Goal: Information Seeking & Learning: Learn about a topic

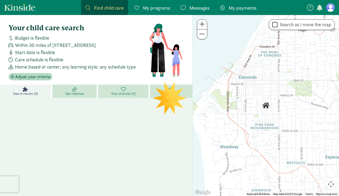
click at [109, 11] on link "Find child care Find" at bounding box center [104, 7] width 47 height 15
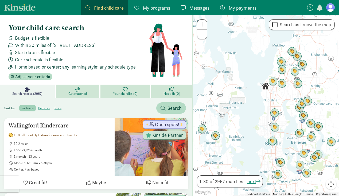
click at [260, 103] on div at bounding box center [266, 105] width 146 height 181
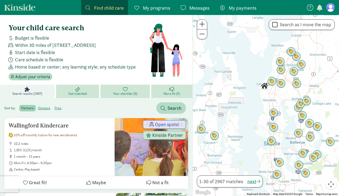
click at [201, 23] on span at bounding box center [202, 24] width 6 height 6
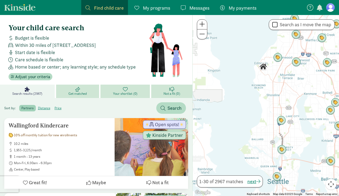
click at [200, 23] on span at bounding box center [202, 24] width 6 height 6
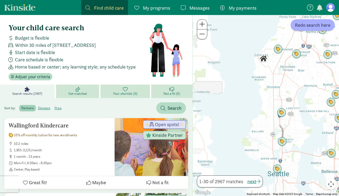
drag, startPoint x: 228, startPoint y: 53, endPoint x: 229, endPoint y: 84, distance: 31.0
click at [224, 87] on div at bounding box center [266, 105] width 146 height 181
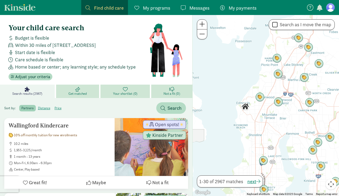
drag, startPoint x: 245, startPoint y: 80, endPoint x: 188, endPoint y: 77, distance: 57.2
click at [229, 116] on div at bounding box center [266, 105] width 146 height 181
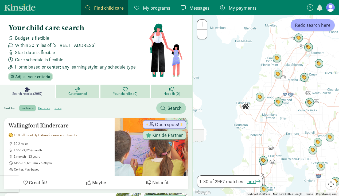
click at [24, 75] on span "Adjust your criteria" at bounding box center [32, 76] width 35 height 6
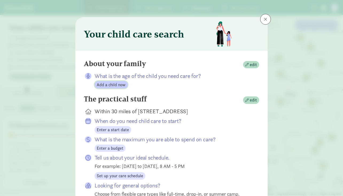
click at [104, 83] on span "Add a child now" at bounding box center [111, 84] width 29 height 6
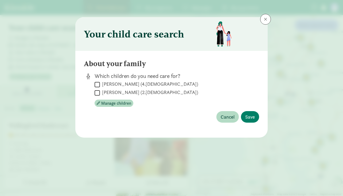
click at [96, 84] on input "[PERSON_NAME] (4.[DEMOGRAPHIC_DATA])" at bounding box center [97, 84] width 5 height 7
checkbox input "true"
click at [96, 91] on input "[PERSON_NAME] (2.[DEMOGRAPHIC_DATA])" at bounding box center [97, 92] width 5 height 7
checkbox input "true"
click at [255, 117] on button "Save" at bounding box center [250, 116] width 18 height 11
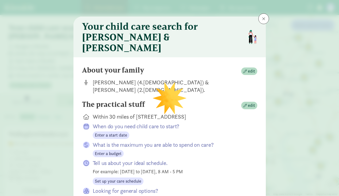
scroll to position [1, 0]
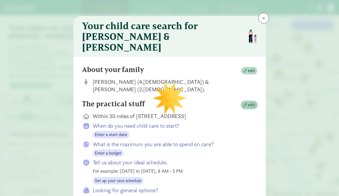
click at [248, 101] on span "edit" at bounding box center [251, 104] width 7 height 6
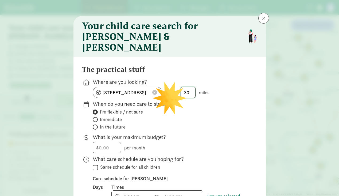
click at [189, 87] on input "30" at bounding box center [188, 92] width 14 height 11
drag, startPoint x: 190, startPoint y: 84, endPoint x: 179, endPoint y: 84, distance: 10.4
click at [181, 87] on span "30" at bounding box center [188, 92] width 15 height 11
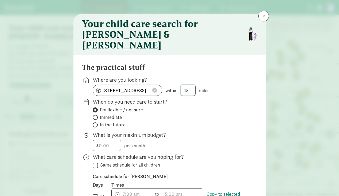
scroll to position [5, 0]
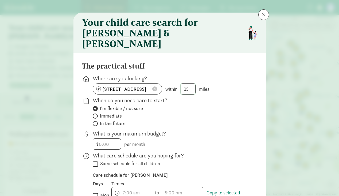
type input "15"
click at [104, 112] on span "Immediate" at bounding box center [111, 115] width 22 height 6
click at [96, 114] on input "Immediate" at bounding box center [94, 115] width 3 height 3
radio input "true"
radio input "false"
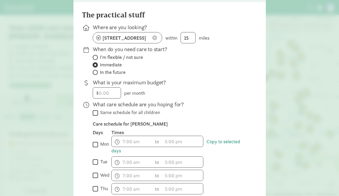
scroll to position [56, 0]
click at [95, 109] on input "Same schedule for all children" at bounding box center [95, 112] width 5 height 7
checkbox input "true"
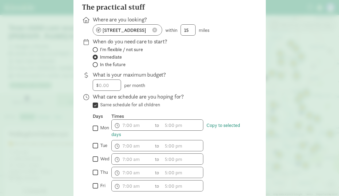
scroll to position [65, 0]
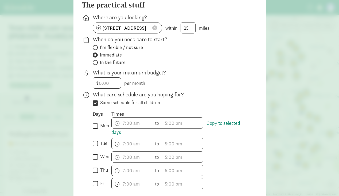
click at [95, 122] on input "mon" at bounding box center [95, 125] width 5 height 7
checkbox input "true"
click at [94, 140] on input "tue" at bounding box center [95, 143] width 5 height 7
checkbox input "true"
click at [95, 153] on input "wed" at bounding box center [95, 156] width 5 height 7
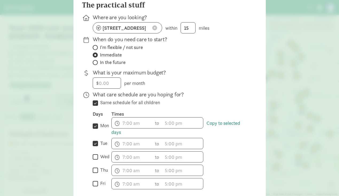
checkbox input "true"
click at [93, 166] on input "thu" at bounding box center [95, 169] width 5 height 7
checkbox input "true"
click at [95, 180] on input "fri" at bounding box center [95, 183] width 5 height 7
checkbox input "true"
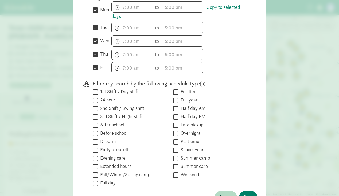
scroll to position [183, 0]
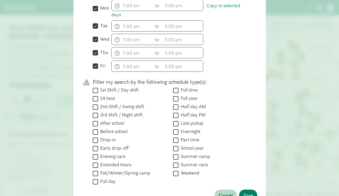
click at [174, 87] on input "Full time" at bounding box center [175, 90] width 5 height 7
checkbox input "true"
click at [174, 95] on input "Full year" at bounding box center [175, 98] width 5 height 7
checkbox input "true"
click at [94, 178] on input "Full day" at bounding box center [95, 181] width 5 height 7
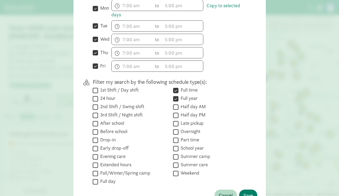
checkbox input "true"
click at [94, 161] on input "Extended hours" at bounding box center [95, 164] width 5 height 7
checkbox input "false"
click at [243, 191] on span "Save" at bounding box center [248, 194] width 10 height 7
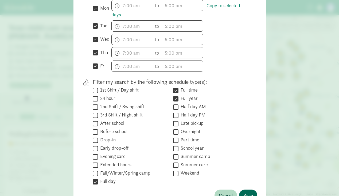
scroll to position [44, 0]
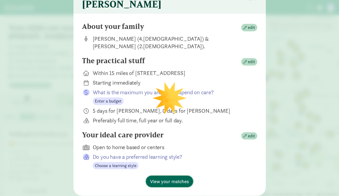
click at [163, 177] on span "View your matches" at bounding box center [169, 180] width 39 height 7
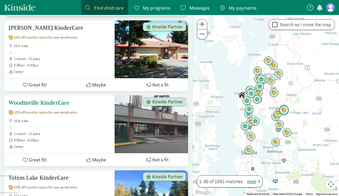
scroll to position [1051, 0]
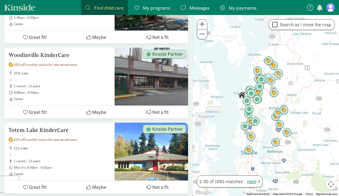
click at [203, 23] on span at bounding box center [202, 24] width 6 height 6
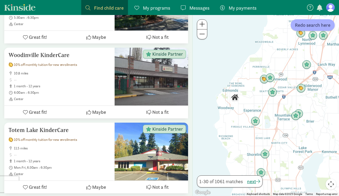
drag, startPoint x: 264, startPoint y: 69, endPoint x: 331, endPoint y: 104, distance: 75.9
click at [331, 104] on div at bounding box center [266, 105] width 146 height 181
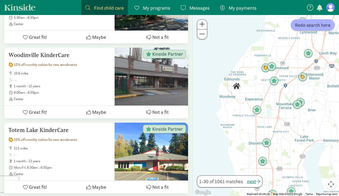
drag, startPoint x: 230, startPoint y: 56, endPoint x: 232, endPoint y: 44, distance: 11.3
click at [232, 44] on div at bounding box center [266, 105] width 146 height 181
click at [305, 24] on span "Redo search here" at bounding box center [313, 24] width 36 height 7
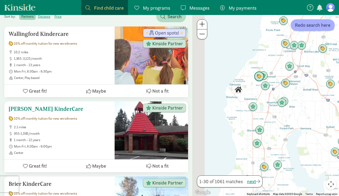
scroll to position [76, 0]
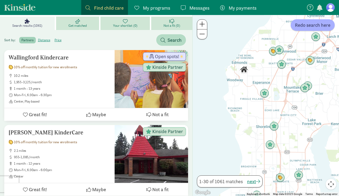
drag, startPoint x: 260, startPoint y: 100, endPoint x: 190, endPoint y: 132, distance: 77.2
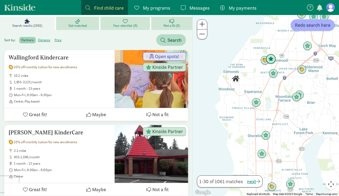
click at [273, 60] on img "Click to see details" at bounding box center [271, 59] width 10 height 10
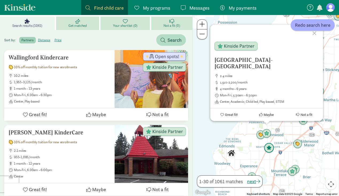
click at [270, 145] on img "Click to see details" at bounding box center [269, 148] width 10 height 10
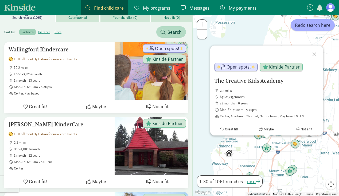
scroll to position [85, 0]
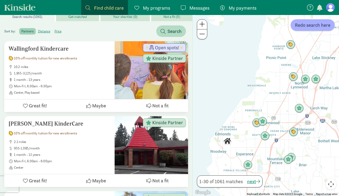
drag, startPoint x: 247, startPoint y: 158, endPoint x: 251, endPoint y: 150, distance: 8.8
click at [247, 145] on div "To navigate, press the arrow keys." at bounding box center [266, 105] width 146 height 181
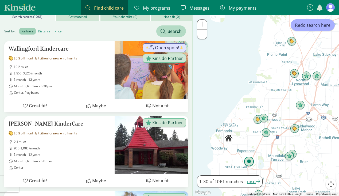
click at [252, 163] on img "Click to see details" at bounding box center [249, 161] width 10 height 10
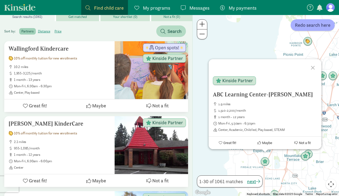
click at [311, 67] on div at bounding box center [313, 66] width 15 height 15
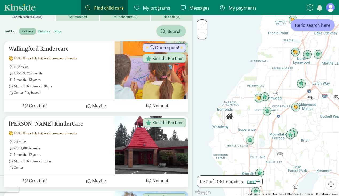
drag, startPoint x: 212, startPoint y: 123, endPoint x: 197, endPoint y: 103, distance: 24.9
click at [197, 103] on div at bounding box center [266, 105] width 146 height 181
click at [269, 113] on img "Click to see details" at bounding box center [267, 111] width 10 height 10
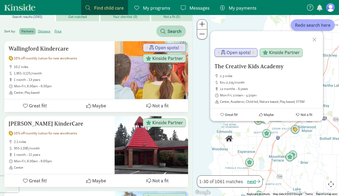
click at [204, 123] on div "The Creative Kids Academy 2.3 miles 671-2,275/month 12 months - 6 years Mon-Fri…" at bounding box center [266, 105] width 146 height 181
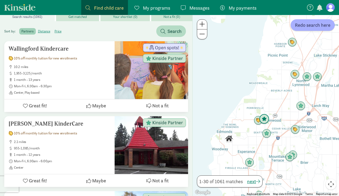
click at [264, 117] on img "Click to see details" at bounding box center [264, 119] width 10 height 10
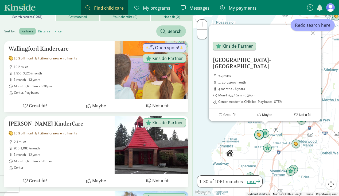
click at [259, 133] on img "Click to see details" at bounding box center [259, 135] width 10 height 10
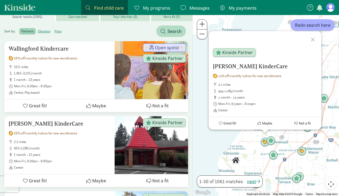
click at [228, 144] on div "To navigate, press the arrow keys. [PERSON_NAME] KinderCare 10% off monthly tui…" at bounding box center [266, 105] width 146 height 181
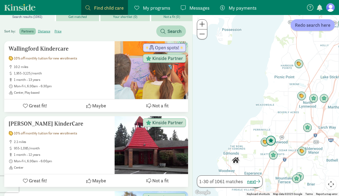
click at [273, 142] on img "Click to see details" at bounding box center [271, 140] width 10 height 10
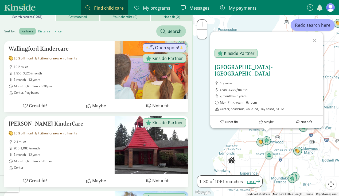
click at [263, 73] on h5 "[GEOGRAPHIC_DATA]- [GEOGRAPHIC_DATA]" at bounding box center [266, 70] width 104 height 13
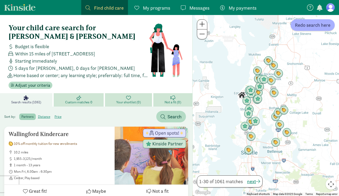
click at [156, 6] on span "My programs" at bounding box center [156, 7] width 27 height 7
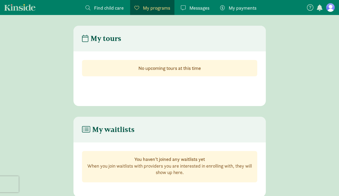
click at [331, 6] on figure at bounding box center [330, 7] width 9 height 9
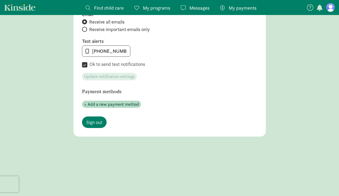
scroll to position [286, 0]
click at [92, 121] on span "Sign out" at bounding box center [94, 121] width 16 height 7
